Goal: Submit feedback/report problem

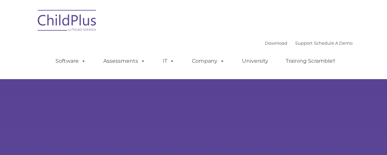
type input ""
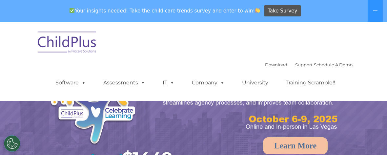
select select "MEDIUM"
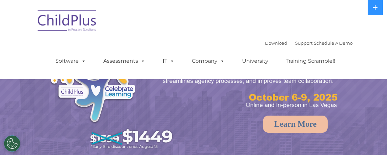
select select "MEDIUM"
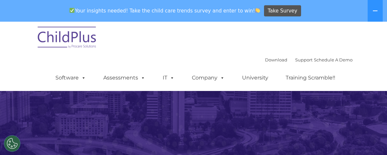
scroll to position [84, 0]
